Goal: Browse casually: Explore the website without a specific task or goal

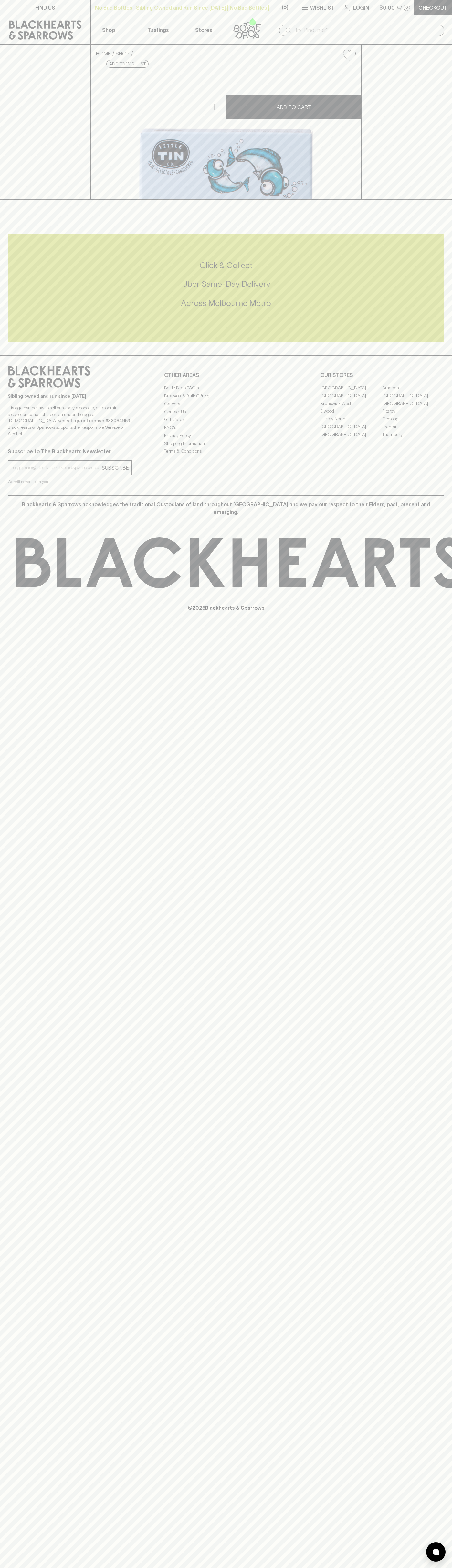
click at [292, 4] on link at bounding box center [285, 8] width 27 height 15
click at [439, 1484] on div "FIND US | No Bad Bottles | Sibling Owned and Run Since [DATE] | No Bad Bottles …" at bounding box center [226, 784] width 452 height 1568
click at [74, 1568] on html "FIND US | No Bad Bottles | Sibling Owned and Run Since [DATE] | No Bad Bottles …" at bounding box center [226, 784] width 452 height 1568
click at [16, 588] on icon at bounding box center [453, 563] width 873 height 51
